Goal: Task Accomplishment & Management: Manage account settings

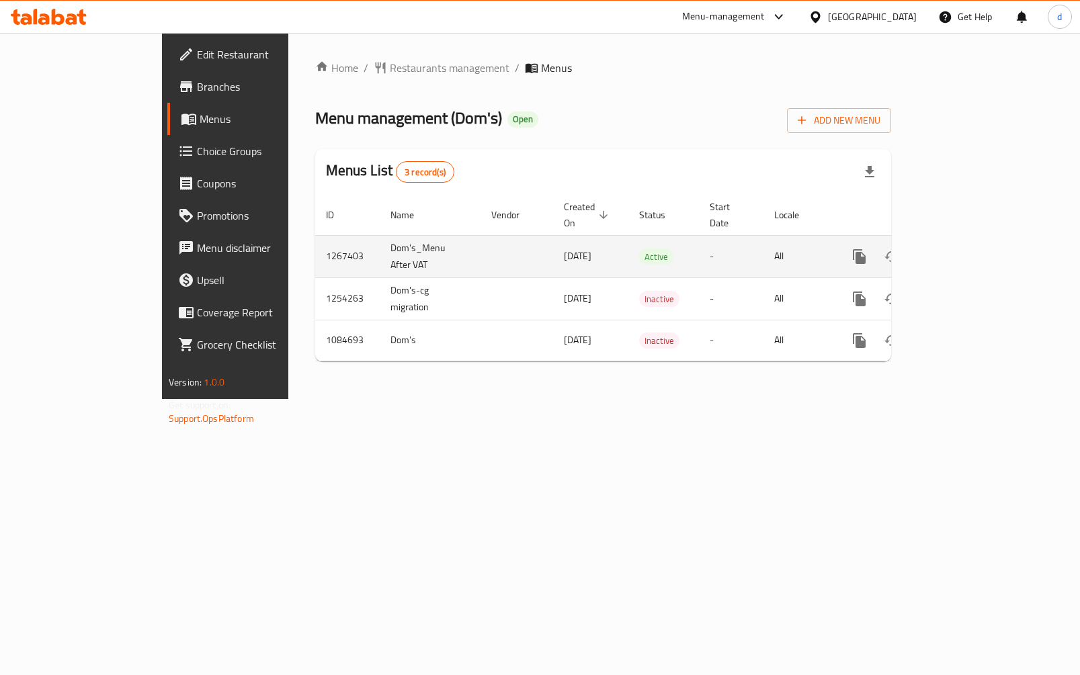
click at [972, 241] on link "enhanced table" at bounding box center [956, 257] width 32 height 32
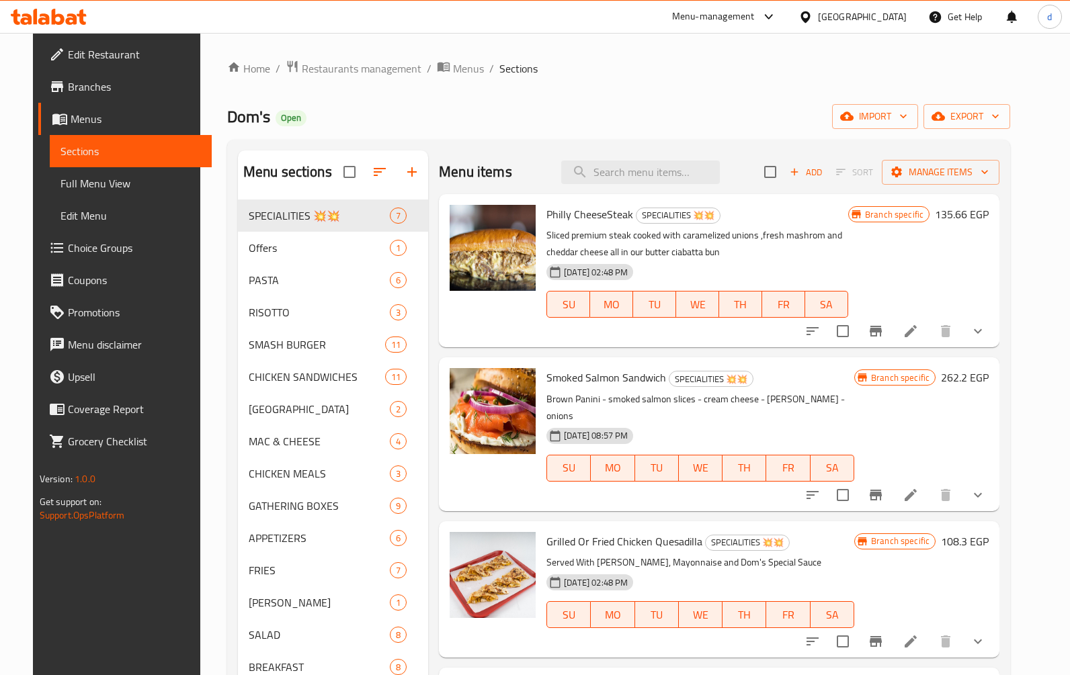
click at [99, 241] on span "Choice Groups" at bounding box center [134, 248] width 133 height 16
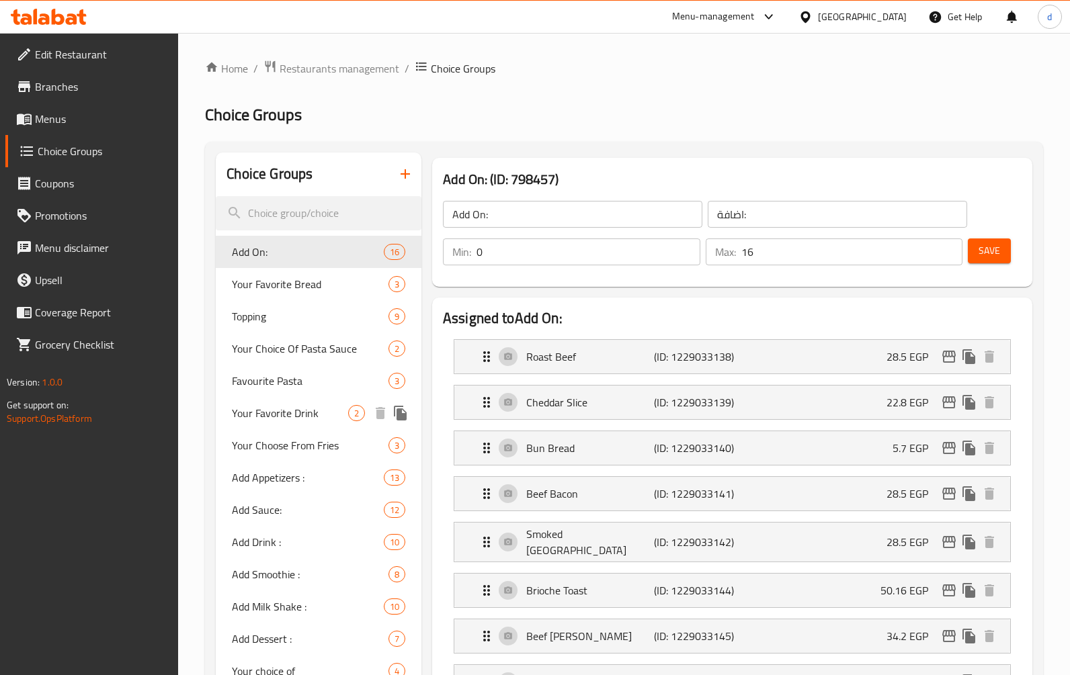
click at [288, 416] on span "Your Favorite Drink" at bounding box center [290, 413] width 116 height 16
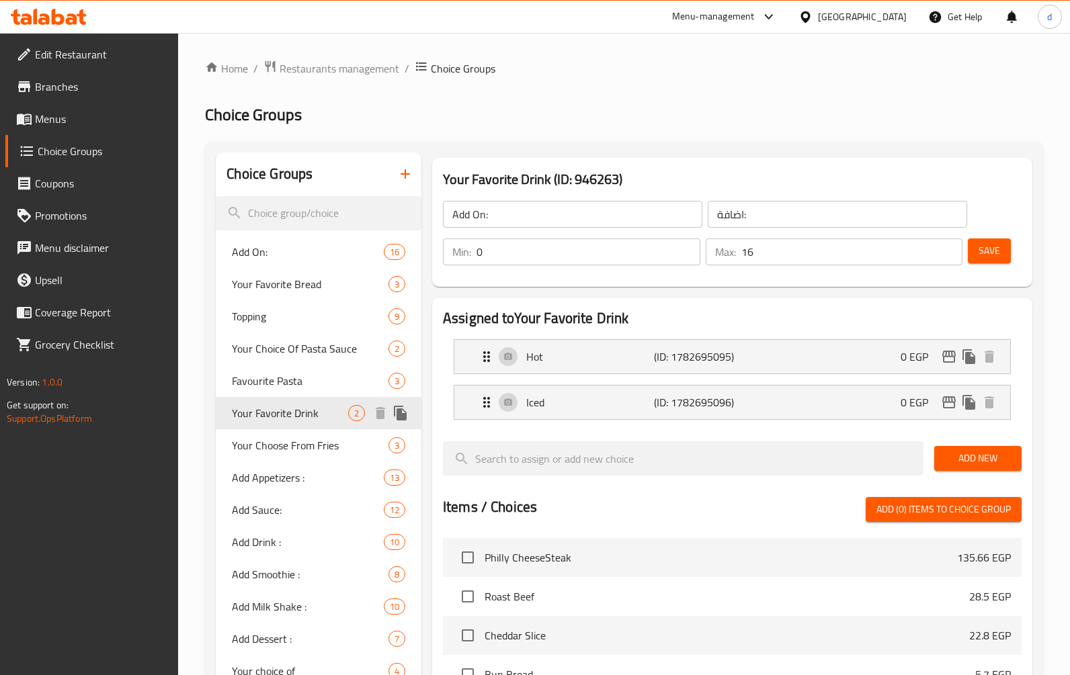
type input "Your Favorite Drink"
type input "مشروبك المفضل"
type input "1"
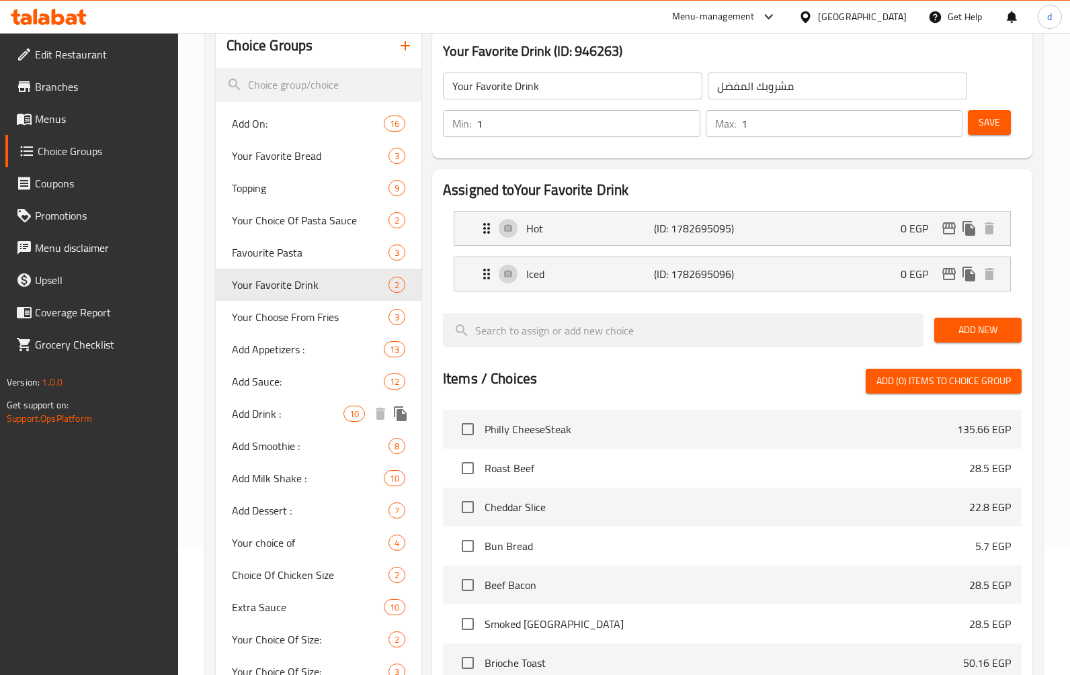
scroll to position [134, 0]
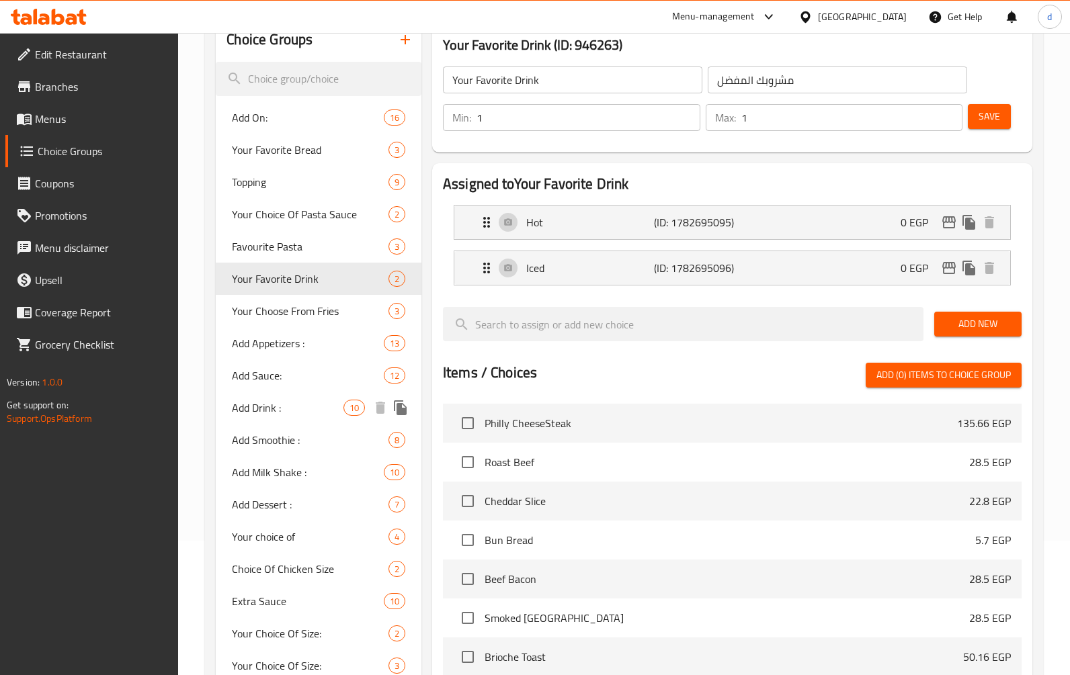
click at [285, 410] on span "Add Drink :" at bounding box center [287, 408] width 111 height 16
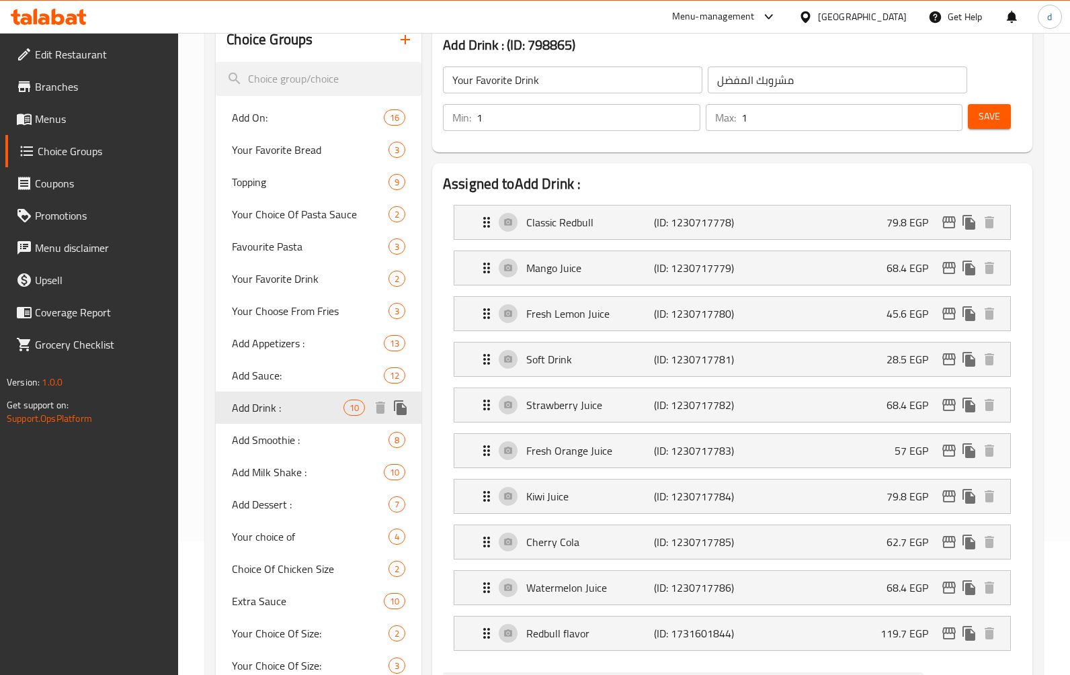
type input "Add Drink :"
type input "اضافة مشروب :"
type input "0"
type input "10"
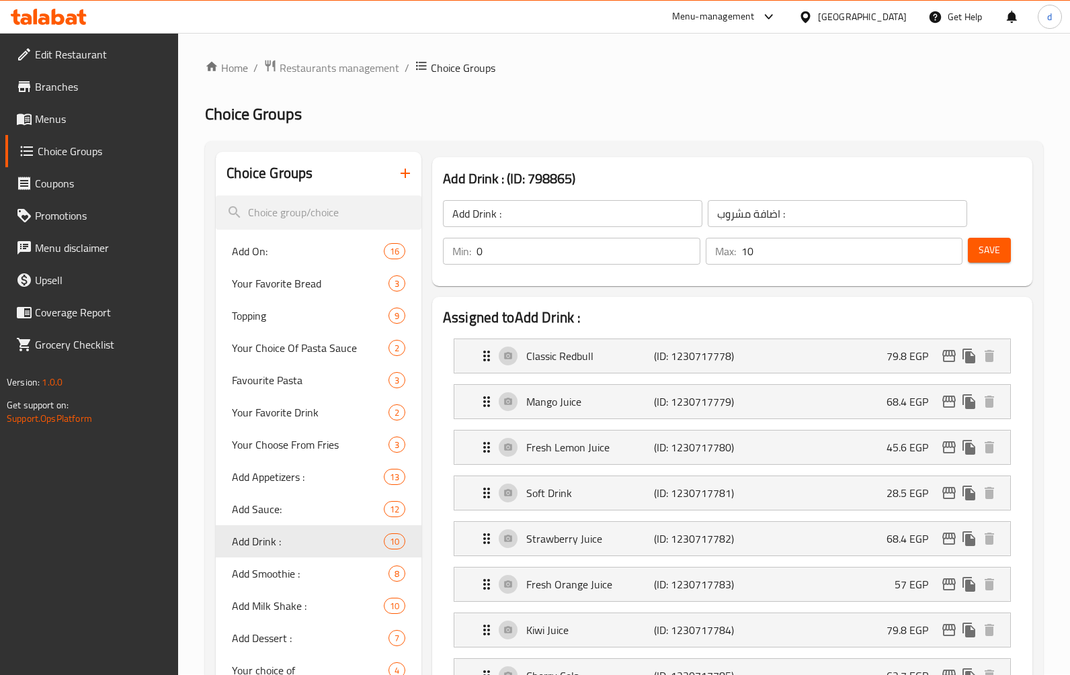
scroll to position [0, 0]
click at [298, 575] on span "Add Smoothie :" at bounding box center [290, 575] width 116 height 16
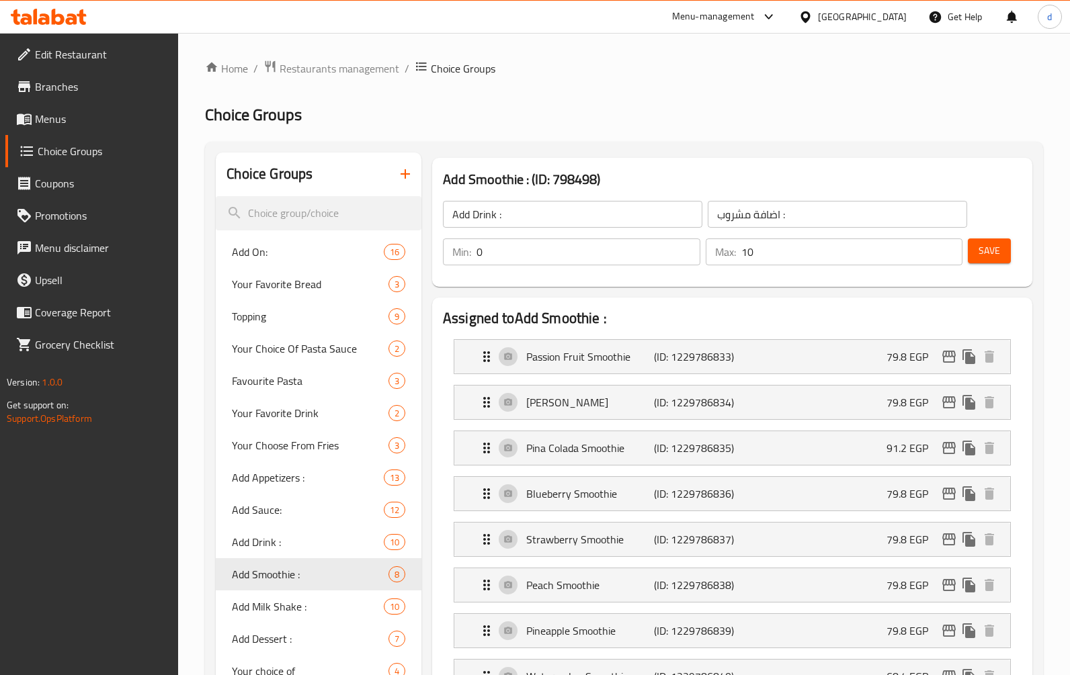
type input "Add Smoothie :"
type input "اضافة سموزي :"
type input "8"
click at [277, 601] on span "Add Milk Shake :" at bounding box center [287, 607] width 111 height 16
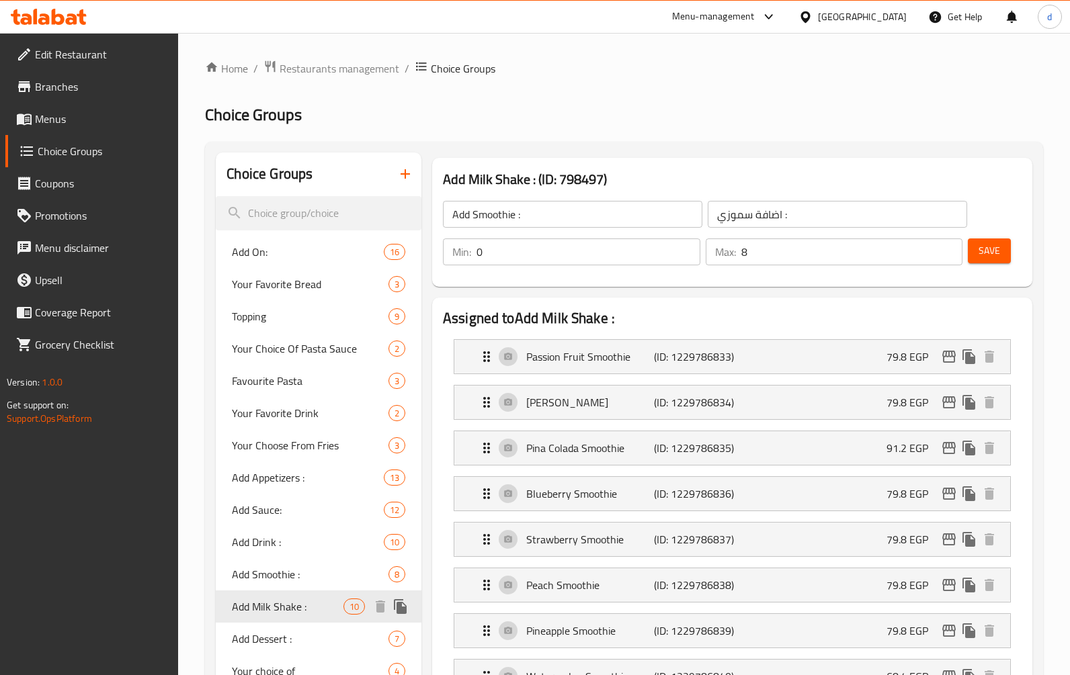
type input "Add Milk Shake :"
type input "اضافة ميلك شيك :"
type input "10"
click at [375, 60] on span "Restaurants management" at bounding box center [340, 68] width 120 height 16
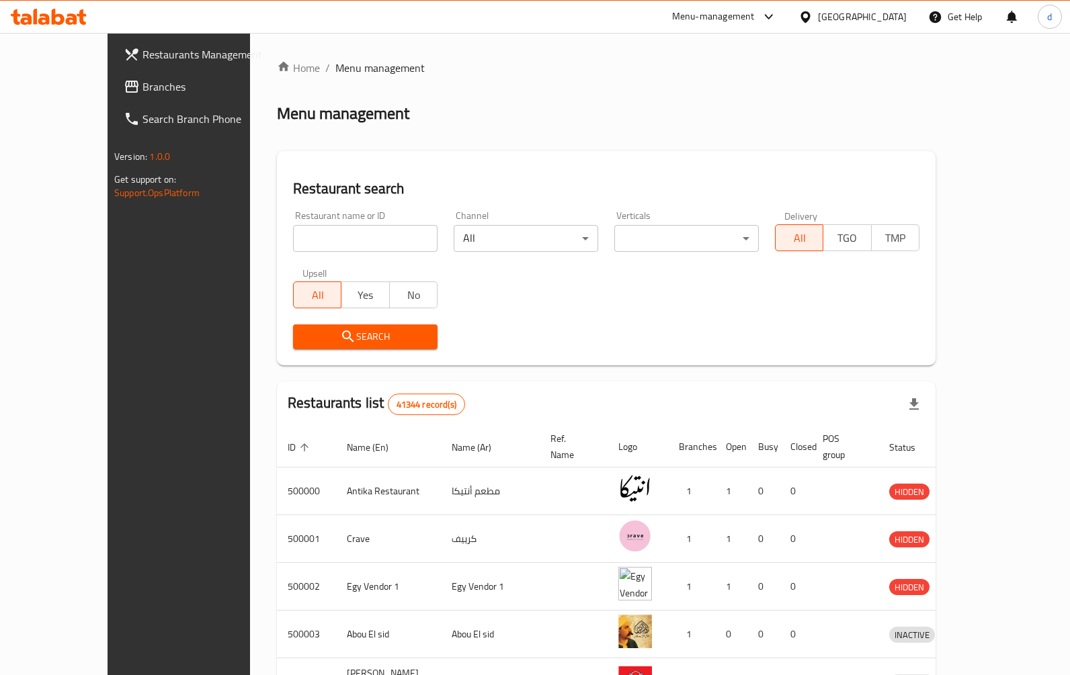
click at [142, 89] on span "Branches" at bounding box center [208, 87] width 133 height 16
